Goal: Information Seeking & Learning: Find specific fact

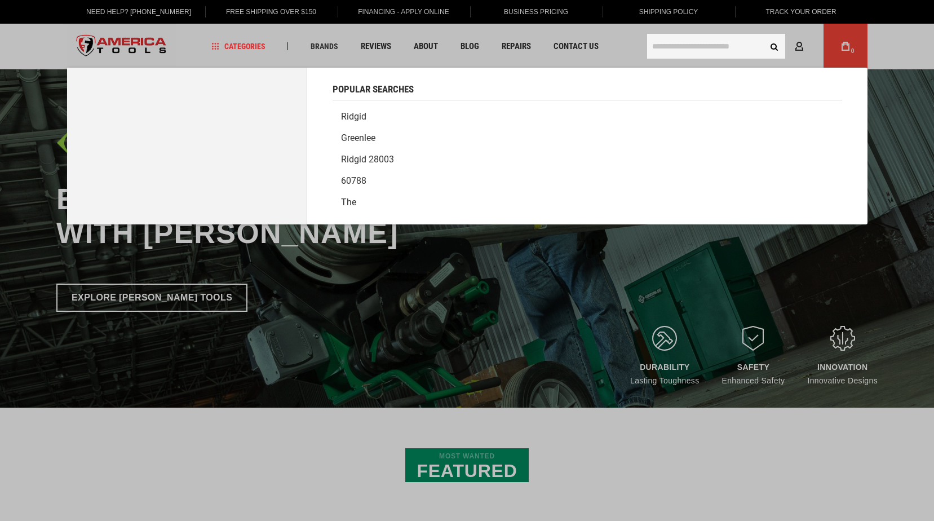
click at [704, 40] on input "text" at bounding box center [716, 46] width 138 height 25
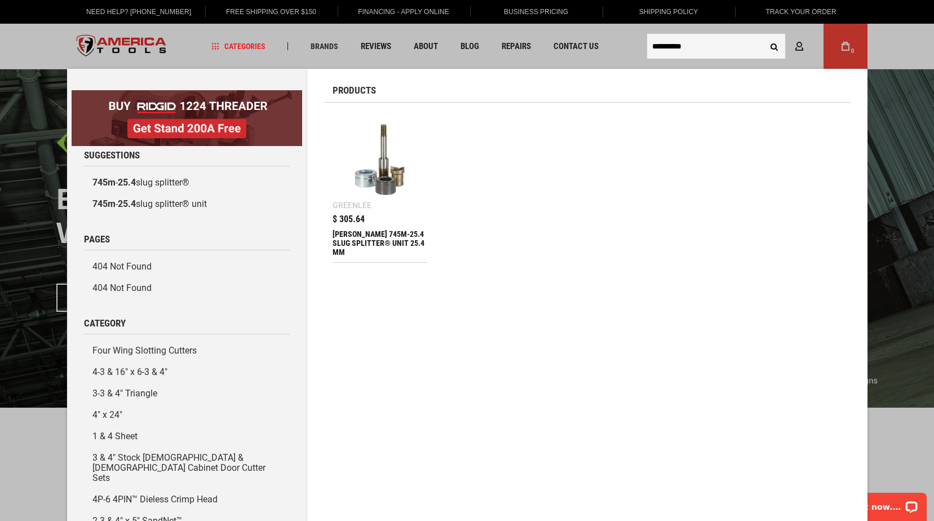
type input "*********"
click at [764, 36] on button "Search" at bounding box center [774, 46] width 21 height 21
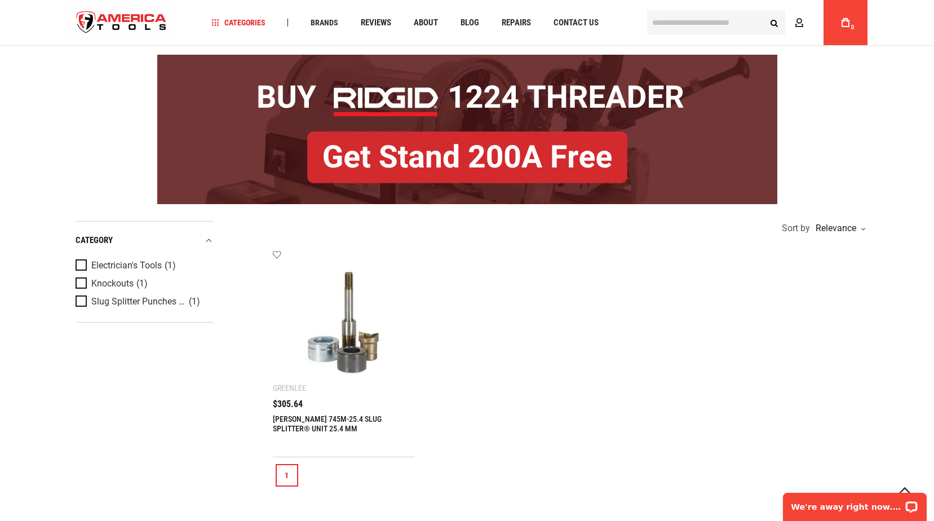
scroll to position [75, 0]
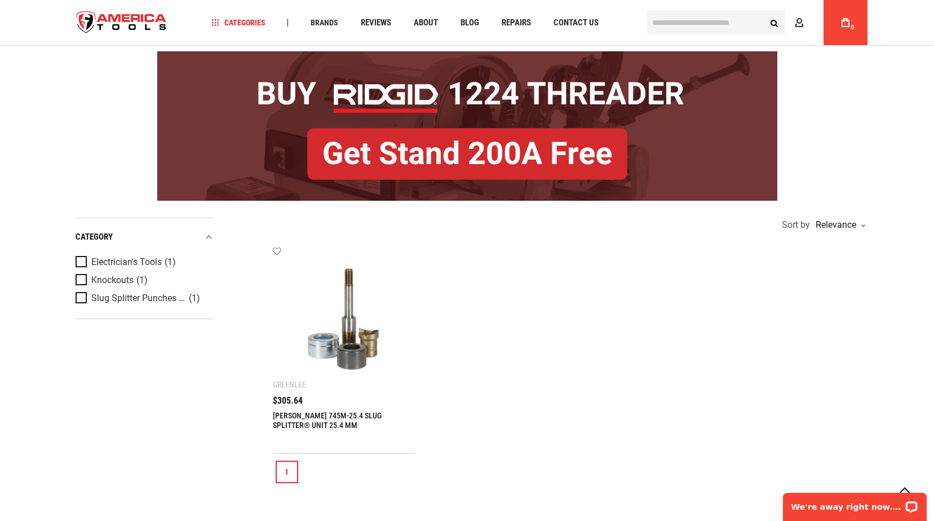
click at [361, 330] on img at bounding box center [344, 318] width 120 height 120
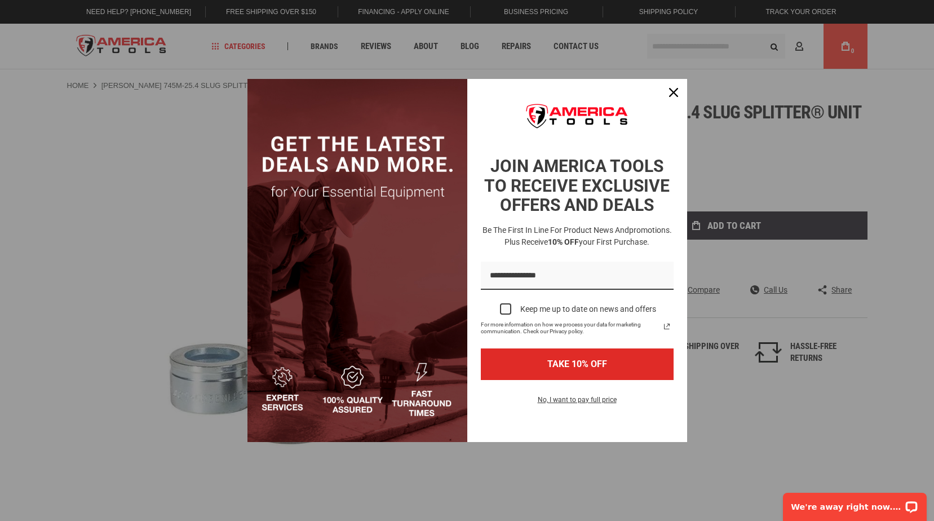
click at [850, 397] on div "Marketing offer form" at bounding box center [467, 260] width 934 height 521
click at [672, 83] on button "Close" at bounding box center [673, 92] width 27 height 27
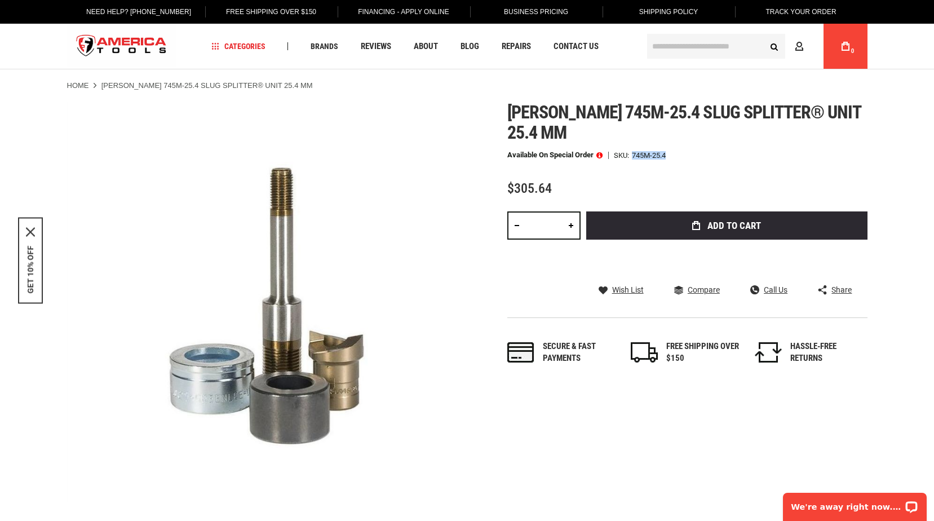
drag, startPoint x: 633, startPoint y: 154, endPoint x: 677, endPoint y: 152, distance: 44.0
click at [677, 153] on div "Available on Special Order SKU 745M-25.4" at bounding box center [687, 155] width 360 height 8
click at [655, 164] on div "Greenlee 745m-25.4 slug splitter® unit 25.4 mm Available on Special Order SKU 7…" at bounding box center [687, 244] width 360 height 285
drag, startPoint x: 669, startPoint y: 154, endPoint x: 634, endPoint y: 158, distance: 34.6
click at [634, 158] on div "Available on Special Order SKU 745M-25.4" at bounding box center [687, 155] width 360 height 8
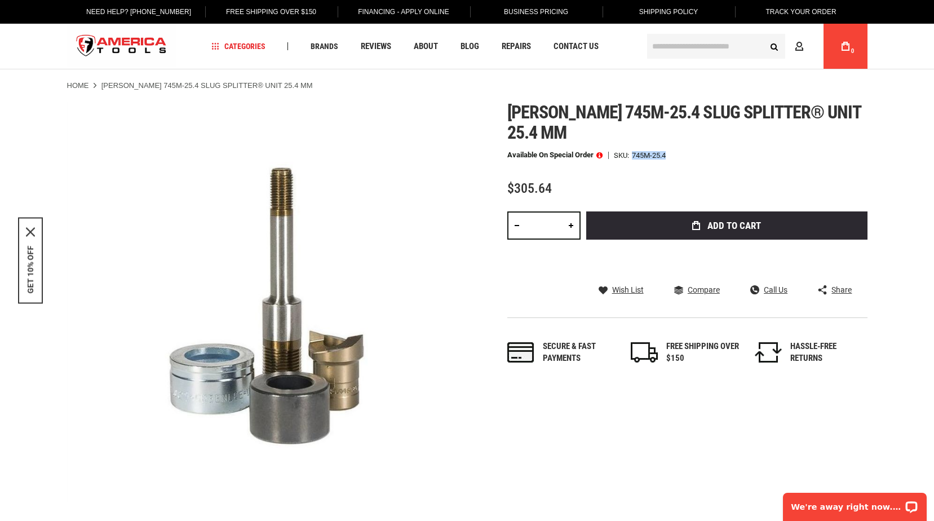
copy div "745M-25.4"
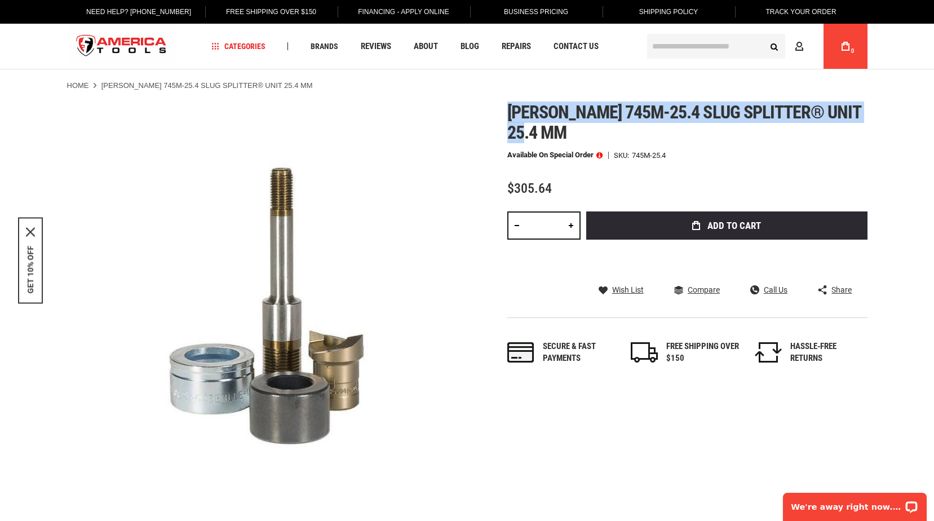
drag, startPoint x: 511, startPoint y: 109, endPoint x: 541, endPoint y: 136, distance: 39.9
click at [541, 136] on h1 "Greenlee 745m-25.4 slug splitter® unit 25.4 mm" at bounding box center [687, 122] width 360 height 41
copy span "Greenlee 745m-25.4 slug splitter® unit 25.4 mm"
